Goal: Find specific page/section: Find specific page/section

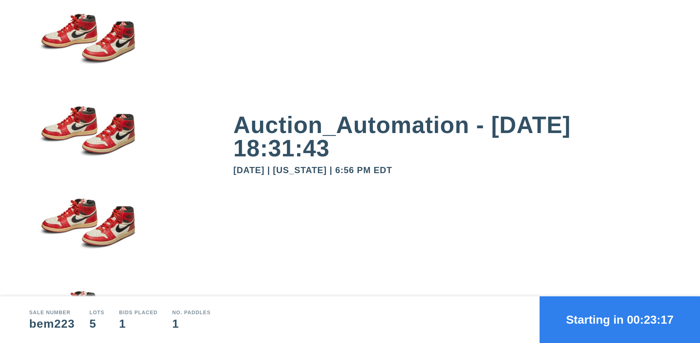
click at [620, 320] on button "Starting in 00:23:17" at bounding box center [620, 320] width 160 height 47
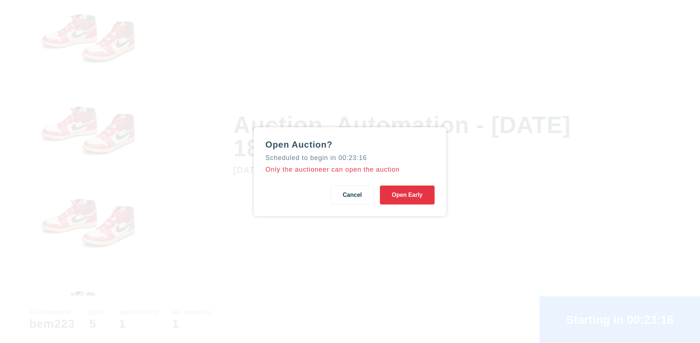
click at [407, 195] on button "Open Early" at bounding box center [407, 195] width 55 height 19
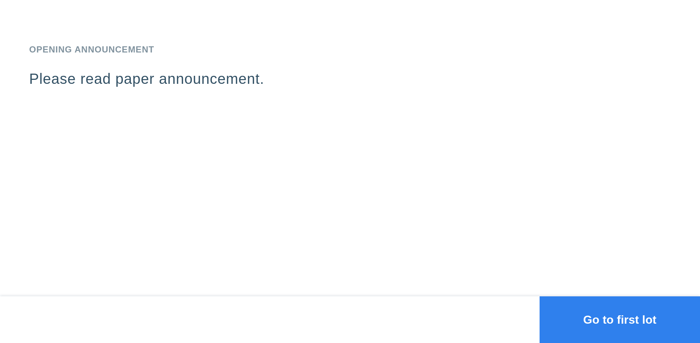
click at [620, 320] on button "Go to first lot" at bounding box center [620, 320] width 160 height 47
